Goal: Transaction & Acquisition: Download file/media

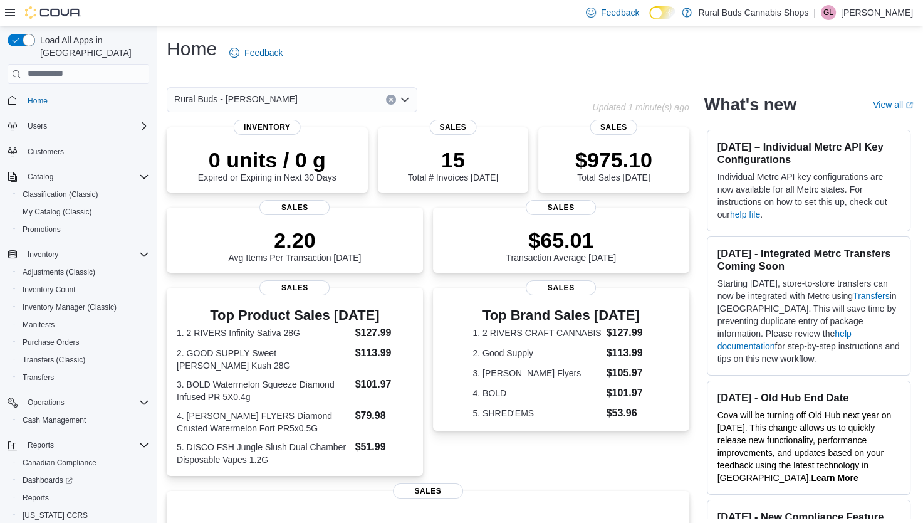
click at [401, 99] on icon "Open list of options" at bounding box center [405, 100] width 10 height 10
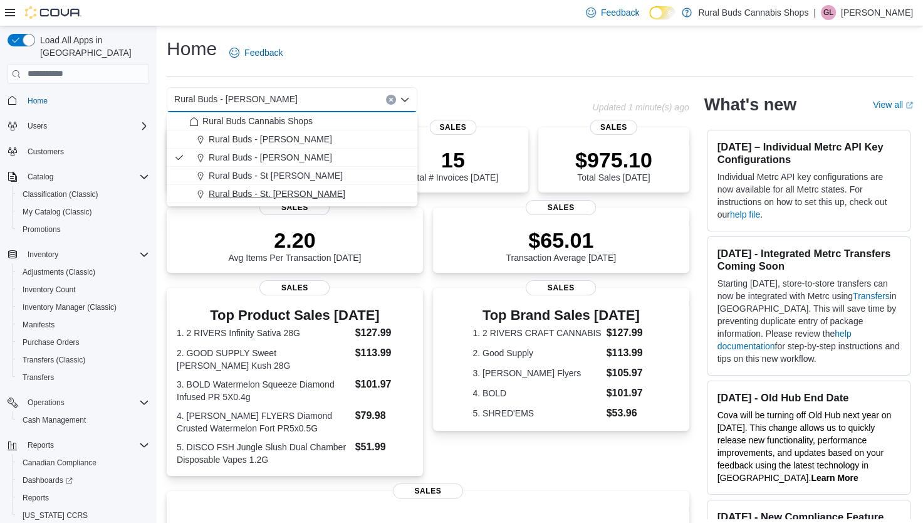
click at [301, 192] on span "Rural Buds - St. [PERSON_NAME]" at bounding box center [277, 193] width 137 height 13
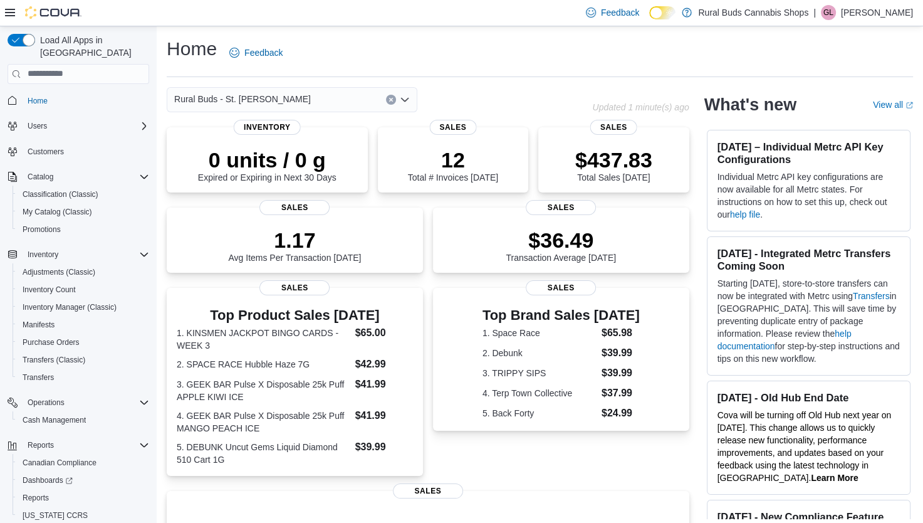
click at [400, 98] on icon "Open list of options" at bounding box center [405, 100] width 10 height 10
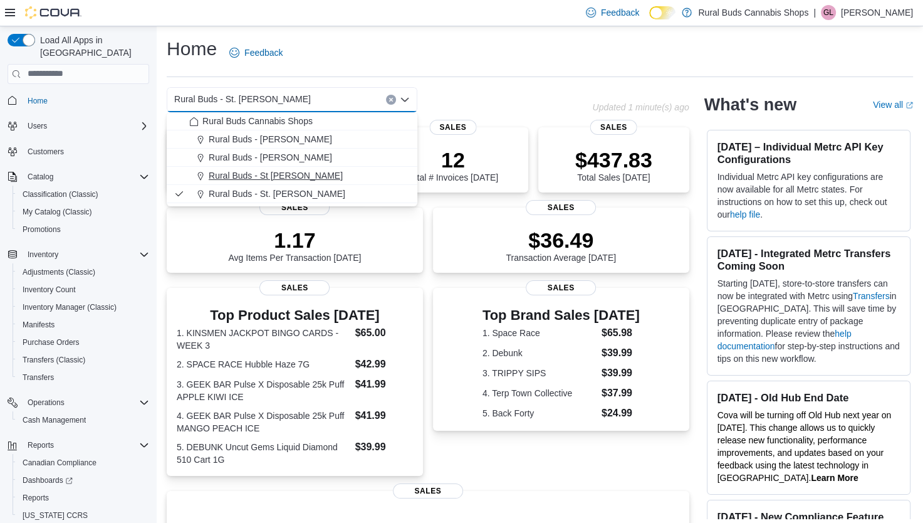
click at [283, 174] on span "Rural Buds - St [PERSON_NAME]" at bounding box center [276, 175] width 134 height 13
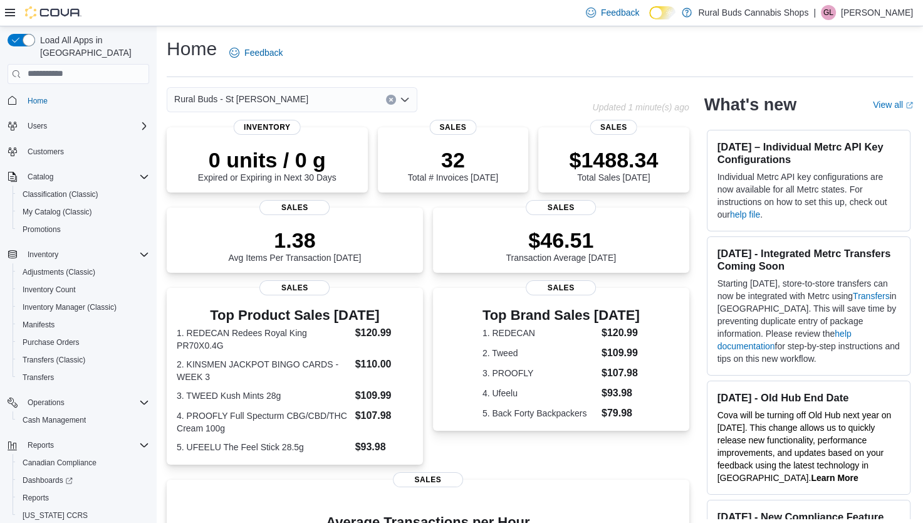
click at [407, 99] on icon "Open list of options" at bounding box center [405, 99] width 8 height 4
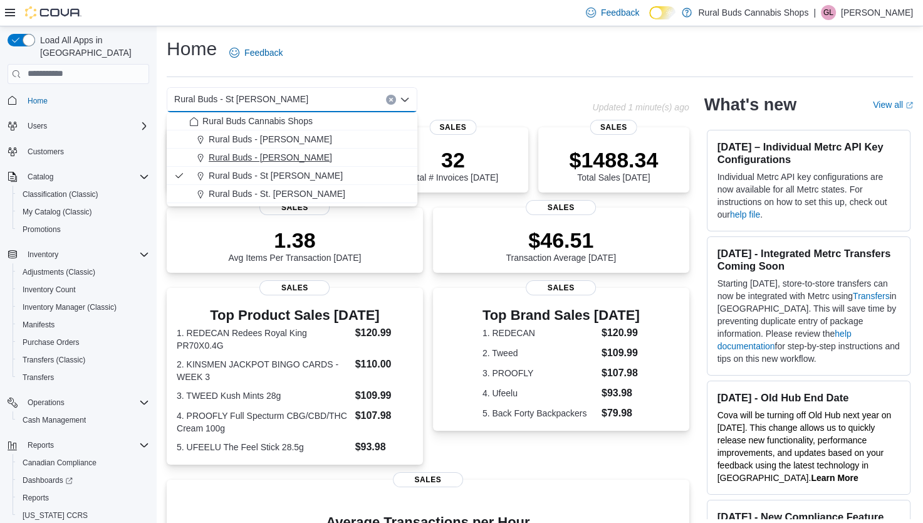
click at [281, 159] on span "Rural Buds - [PERSON_NAME]" at bounding box center [270, 157] width 123 height 13
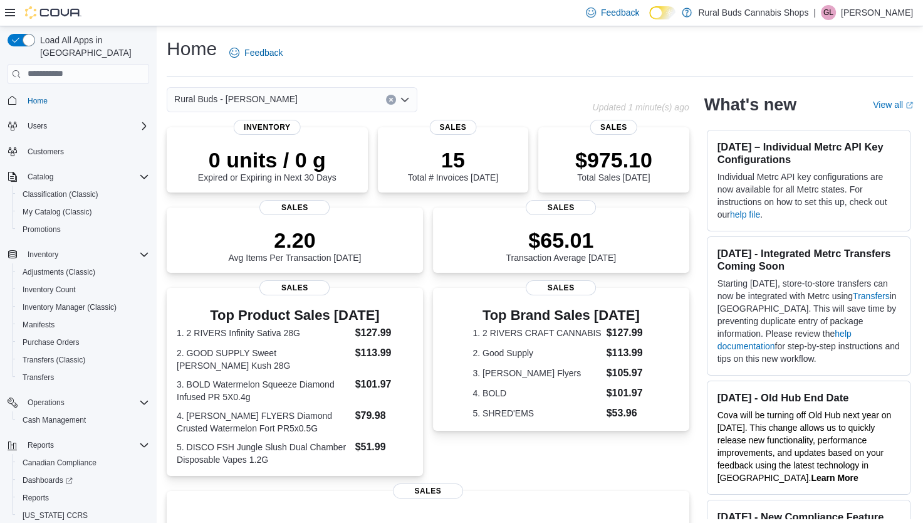
click at [407, 101] on icon "Open list of options" at bounding box center [405, 100] width 10 height 10
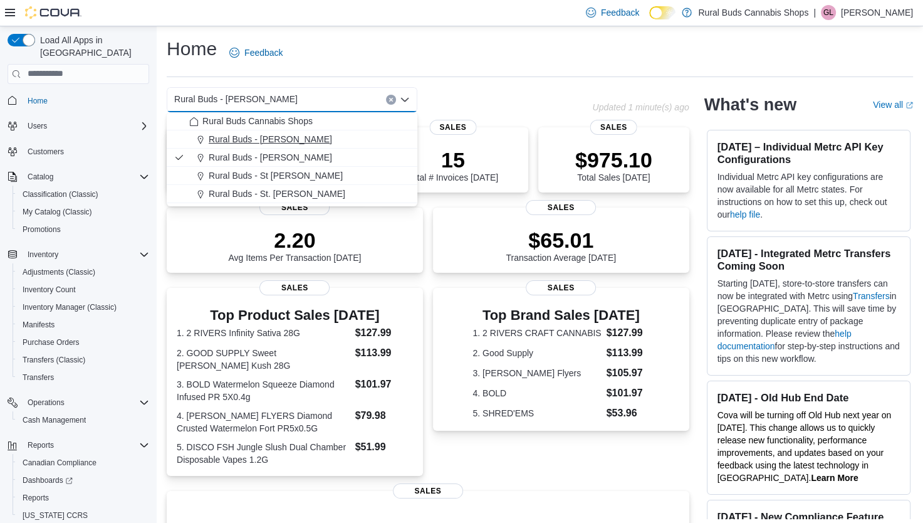
click at [271, 135] on span "Rural Buds - [PERSON_NAME]" at bounding box center [270, 139] width 123 height 13
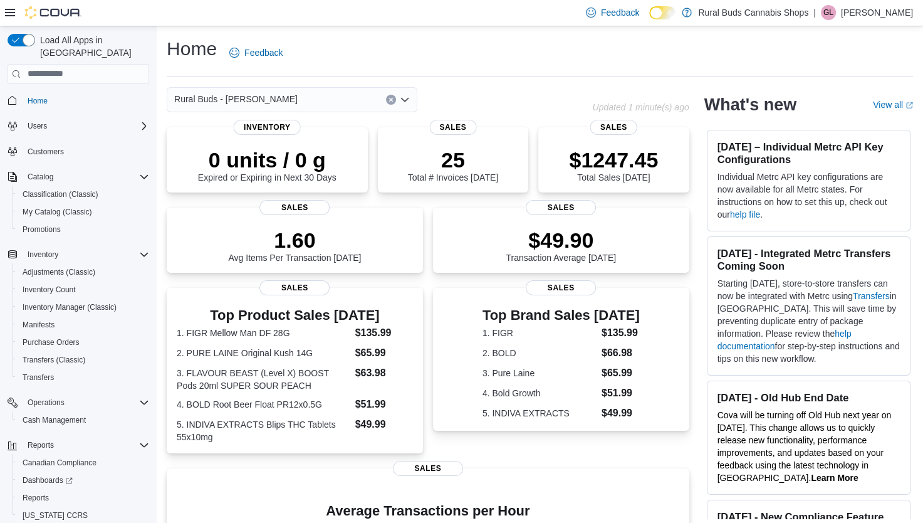
drag, startPoint x: 431, startPoint y: 92, endPoint x: 427, endPoint y: 102, distance: 10.9
click at [428, 103] on div "Rural Buds - [PERSON_NAME]" at bounding box center [379, 99] width 425 height 25
click at [404, 98] on icon "Open list of options" at bounding box center [405, 100] width 10 height 10
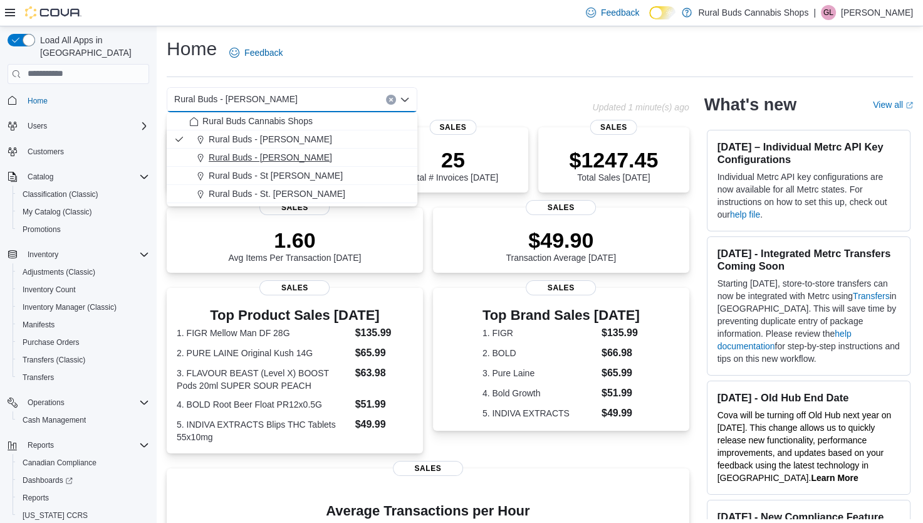
click at [273, 158] on span "Rural Buds - [PERSON_NAME]" at bounding box center [270, 157] width 123 height 13
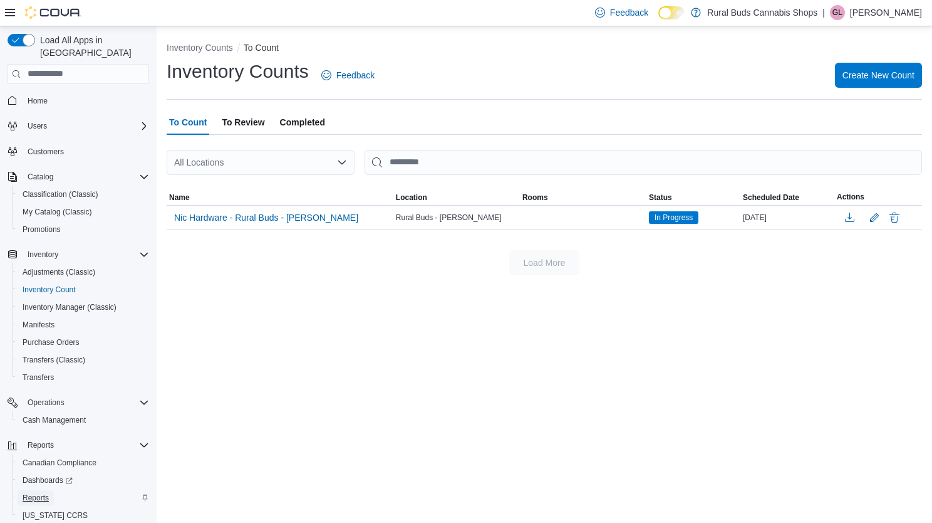
click at [43, 492] on span "Reports" at bounding box center [36, 497] width 26 height 10
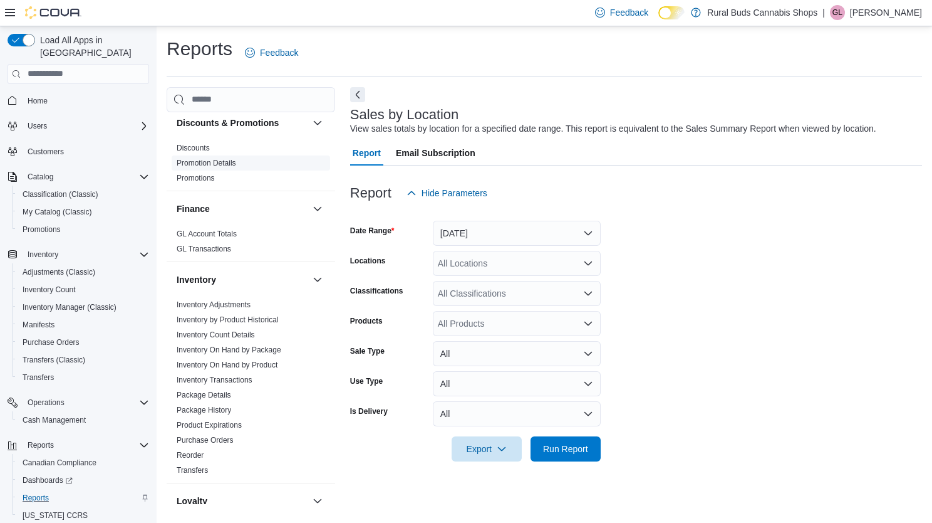
scroll to position [251, 0]
click at [233, 362] on link "Inventory On Hand by Product" at bounding box center [227, 363] width 101 height 9
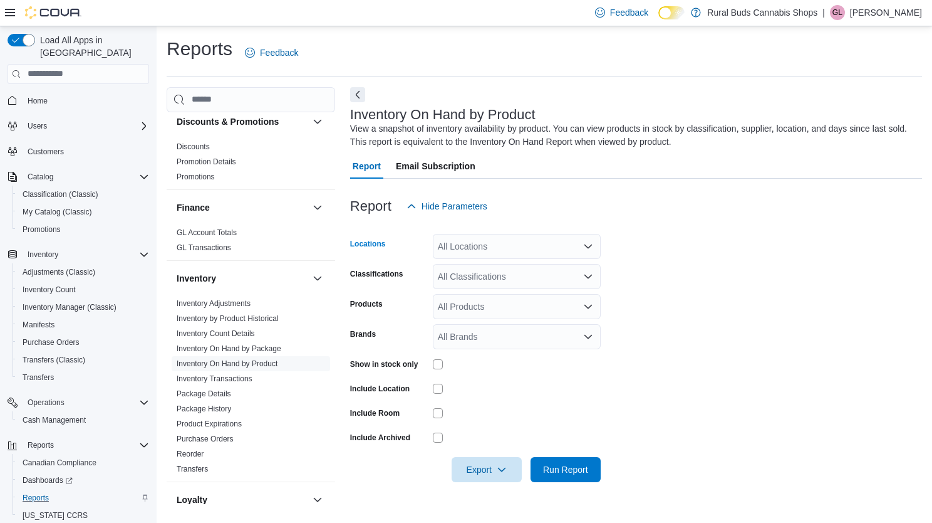
click at [585, 247] on icon "Open list of options" at bounding box center [588, 246] width 10 height 10
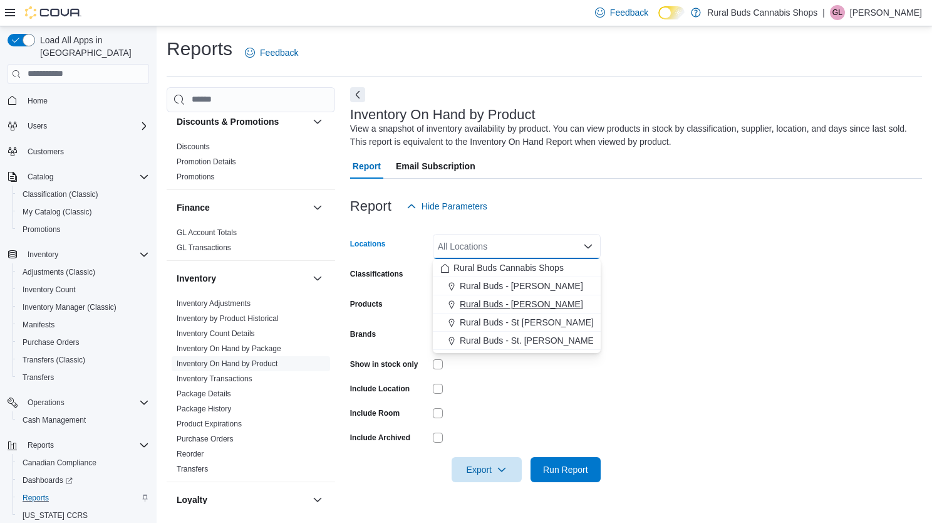
click at [511, 304] on span "Rural Buds - [PERSON_NAME]" at bounding box center [521, 304] width 123 height 13
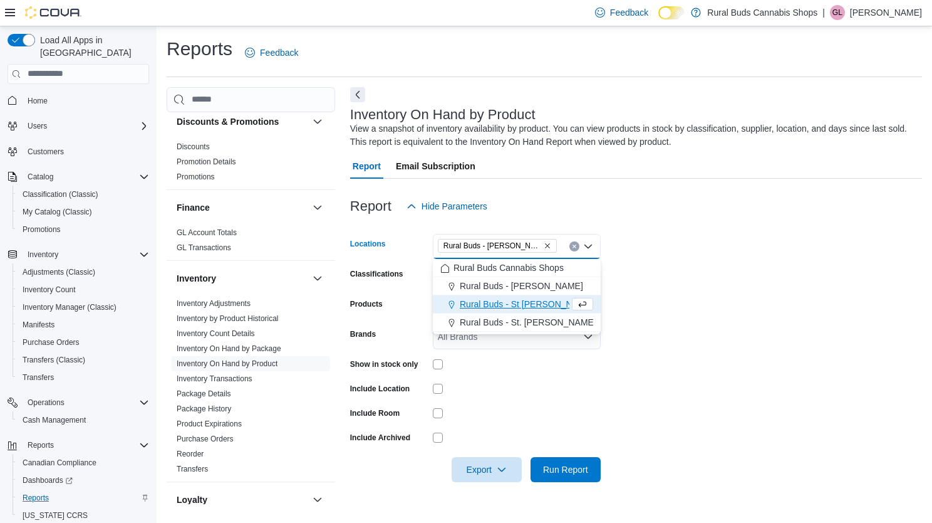
click at [716, 252] on form "Locations Rural Buds - [PERSON_NAME] Combo box. Selected. Rural Buds - [PERSON_…" at bounding box center [636, 350] width 572 height 263
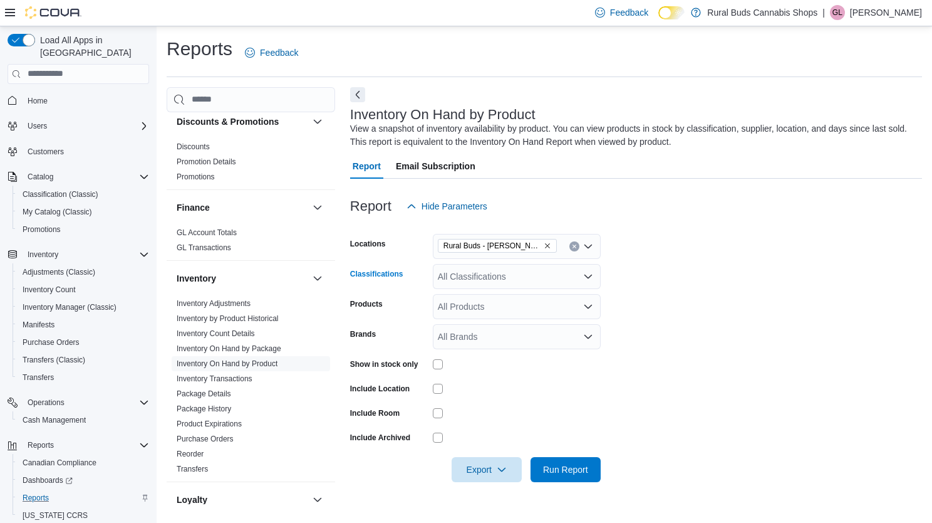
click at [594, 281] on div "All Classifications" at bounding box center [517, 276] width 168 height 25
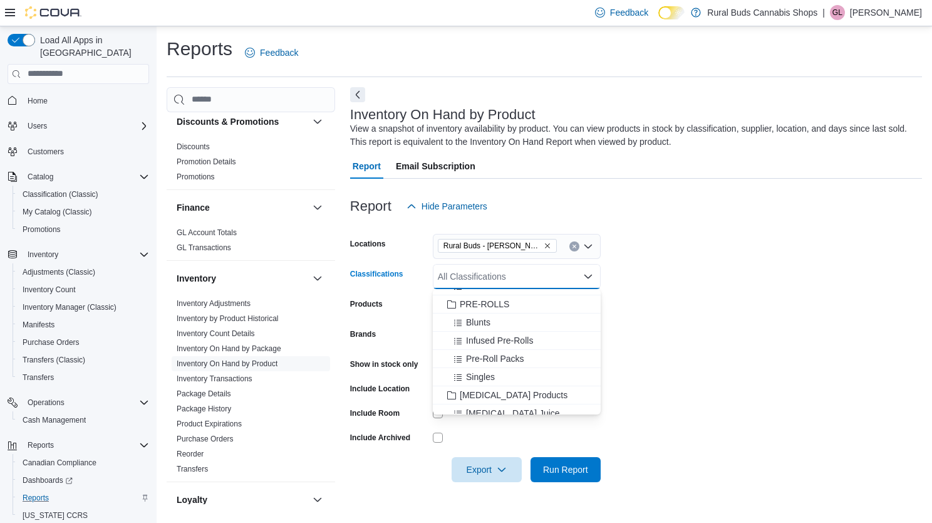
scroll to position [1190, 0]
click at [499, 340] on span "[MEDICAL_DATA] Products" at bounding box center [514, 342] width 108 height 13
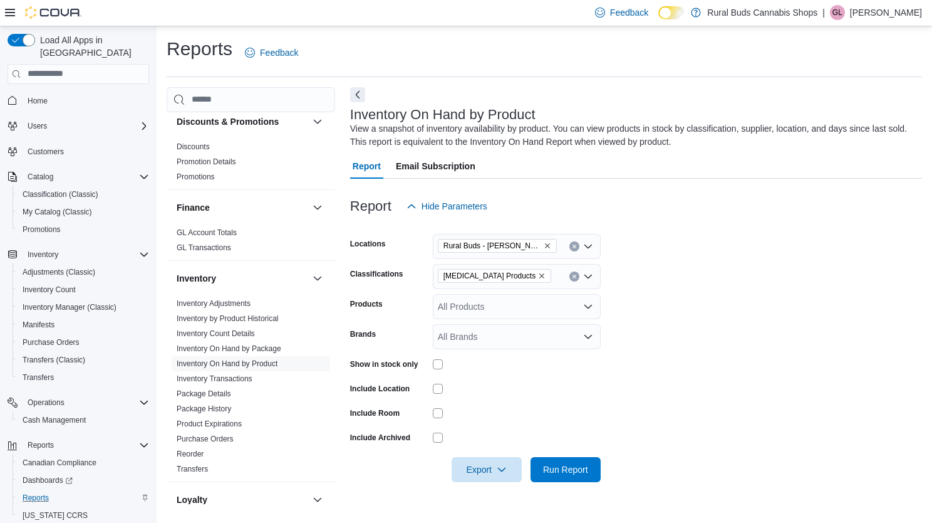
click at [665, 254] on form "Locations Rural Buds - [PERSON_NAME] Classifications [MEDICAL_DATA] Products Pr…" at bounding box center [636, 350] width 572 height 263
click at [482, 469] on span "Export" at bounding box center [486, 468] width 55 height 25
click at [494, 390] on span "Export to Excel" at bounding box center [489, 392] width 56 height 10
